Goal: Task Accomplishment & Management: Manage account settings

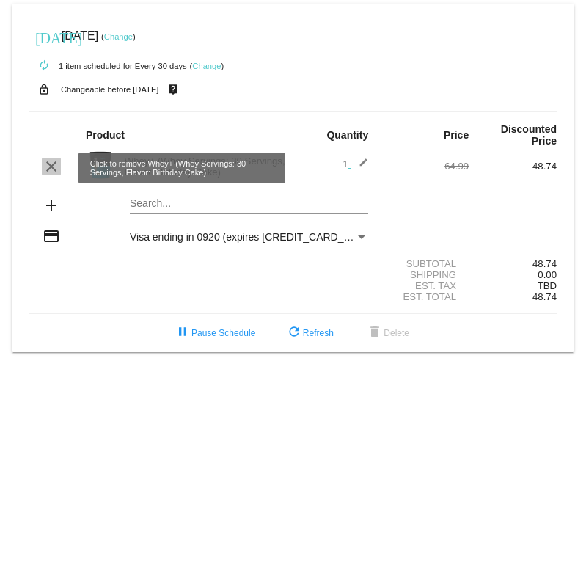
click at [54, 169] on mat-icon "clear" at bounding box center [52, 167] width 18 height 18
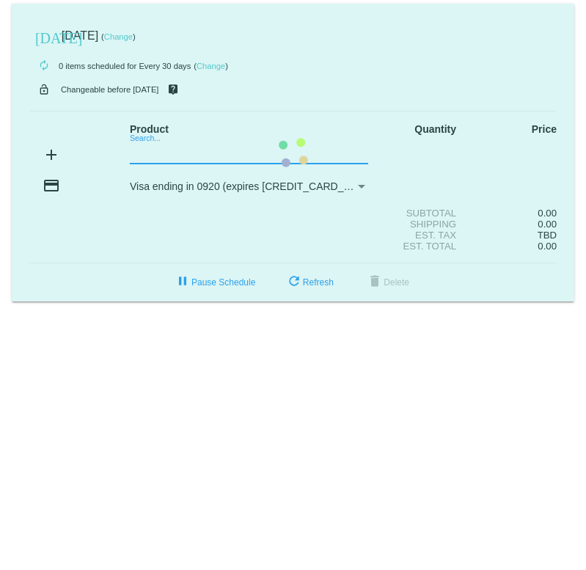
click at [154, 154] on mat-card "[DATE] [DATE] ( Change ) autorenew 0 items scheduled for Every 30 days ( Change…" at bounding box center [293, 153] width 562 height 298
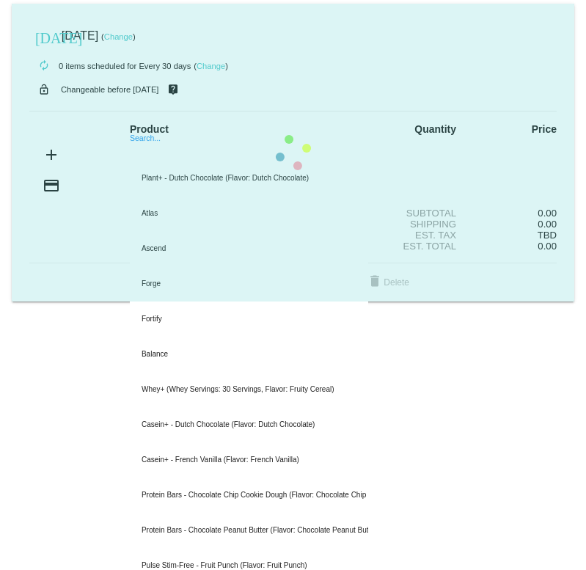
click at [155, 155] on mat-card "[DATE] [DATE] ( Change ) autorenew 0 items scheduled for Every 30 days ( Change…" at bounding box center [293, 153] width 562 height 298
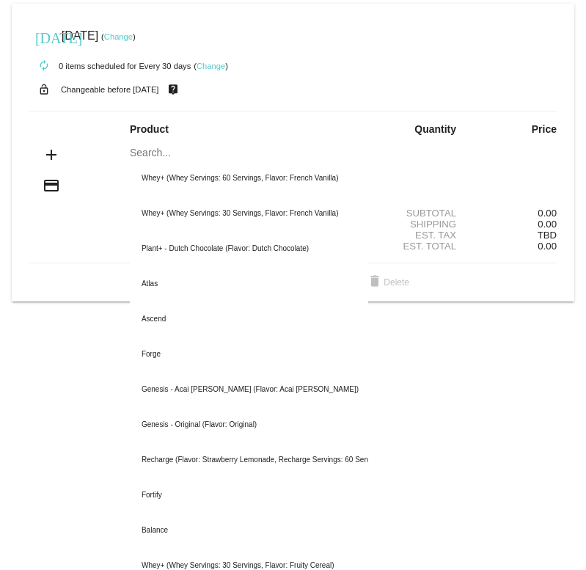
click at [79, 422] on body "[DATE] [DATE] ( Change ) autorenew 0 items scheduled for Every 30 days ( Change…" at bounding box center [293, 285] width 586 height 570
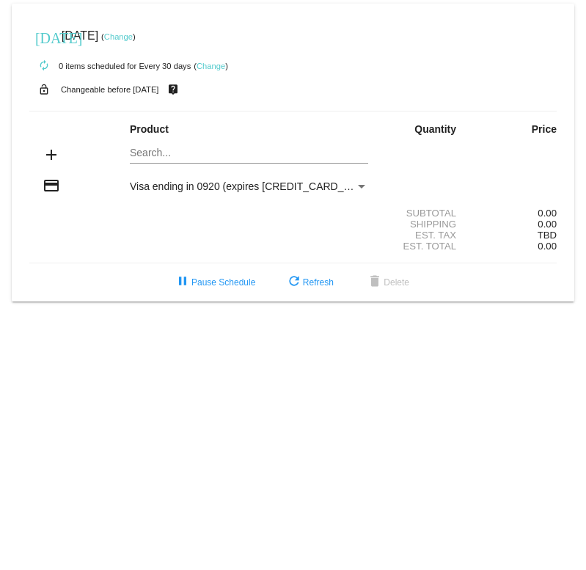
click at [143, 149] on mat-card "[DATE] [DATE] ( Change ) autorenew 0 items scheduled for Every 30 days ( Change…" at bounding box center [293, 153] width 562 height 298
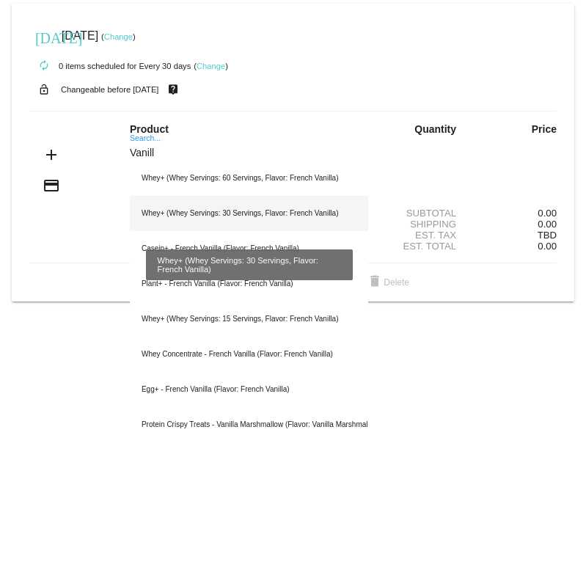
type input "Vanill"
click at [221, 217] on div "Whey+ (Whey Servings: 30 Servings, Flavor: French Vanilla)" at bounding box center [249, 213] width 238 height 35
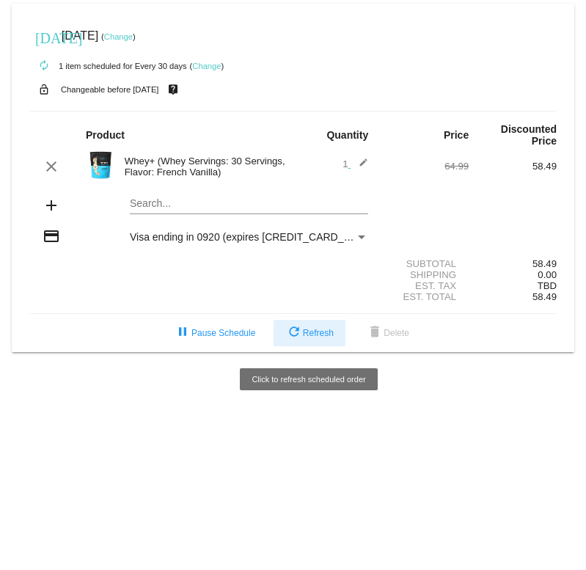
click at [320, 342] on button "refresh Refresh" at bounding box center [309, 333] width 72 height 26
click at [312, 337] on span "refresh Refresh" at bounding box center [309, 333] width 48 height 10
